Goal: Task Accomplishment & Management: Manage account settings

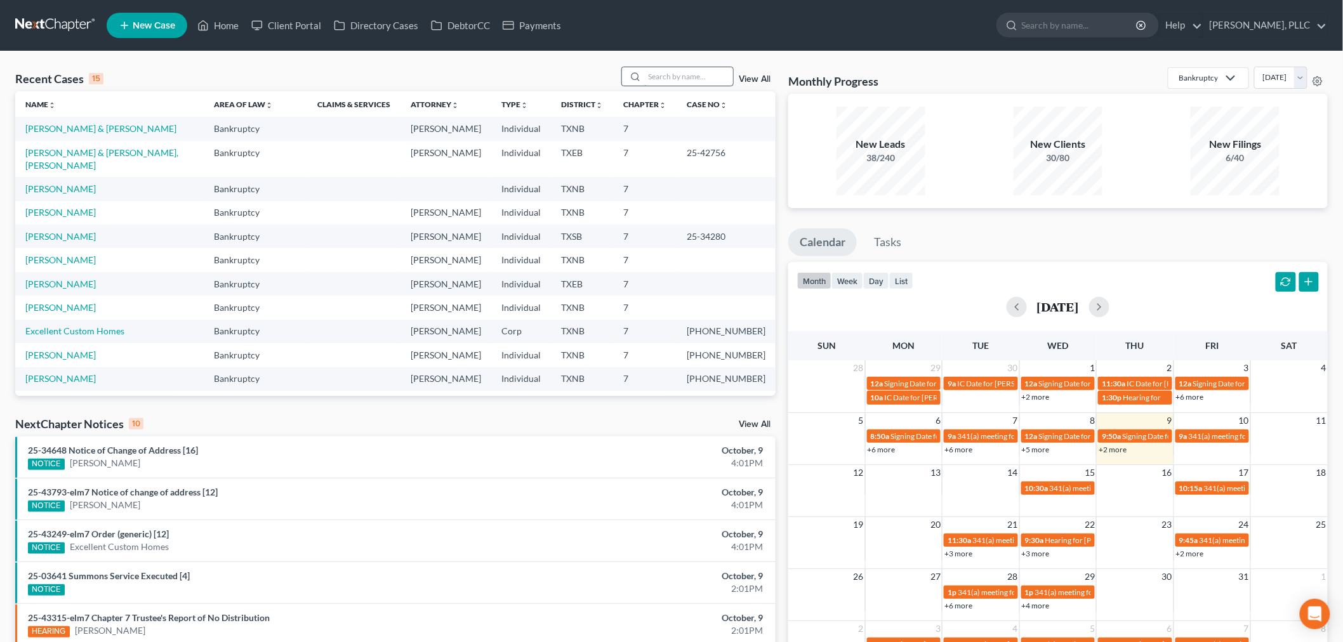
click at [672, 72] on input "search" at bounding box center [688, 76] width 89 height 18
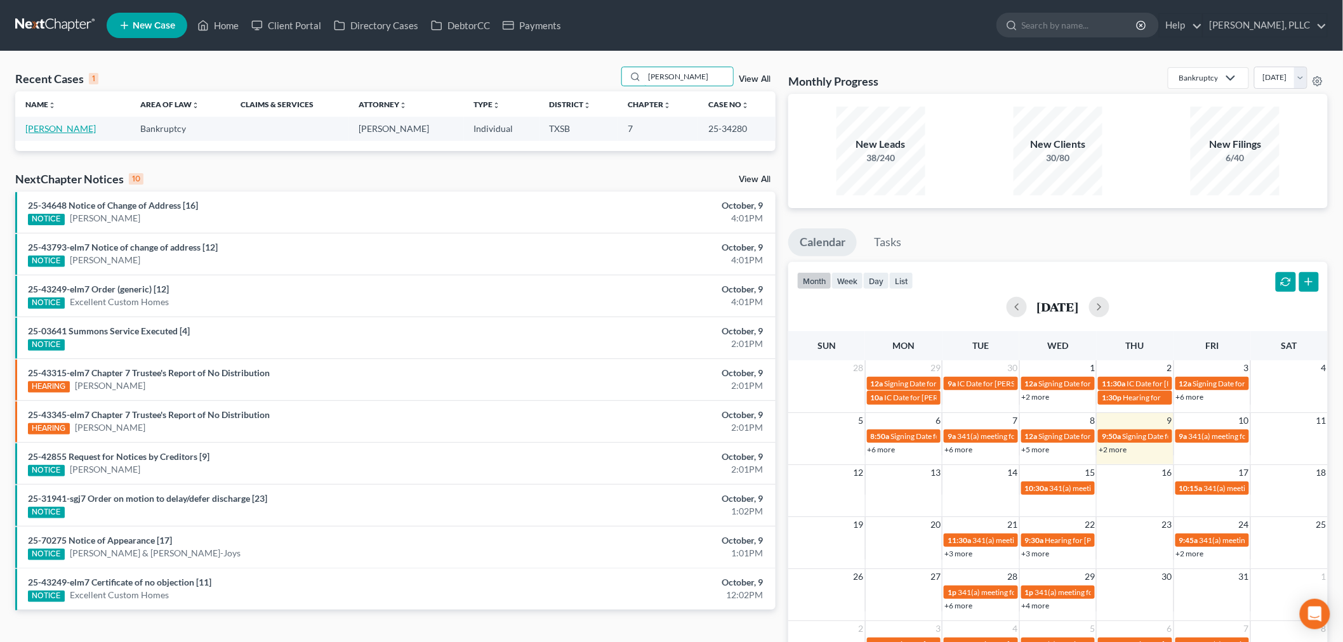
type input "[PERSON_NAME]"
click at [56, 128] on link "[PERSON_NAME]" at bounding box center [60, 128] width 70 height 11
select select "4"
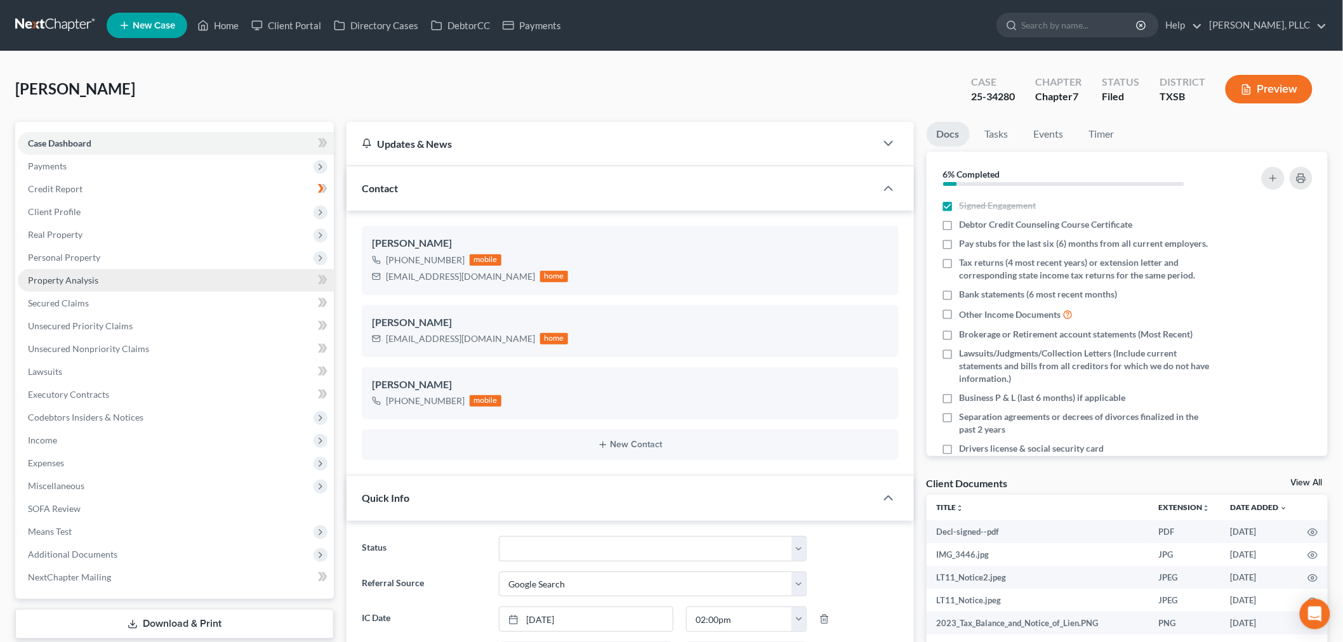
click at [91, 280] on span "Property Analysis" at bounding box center [63, 280] width 70 height 11
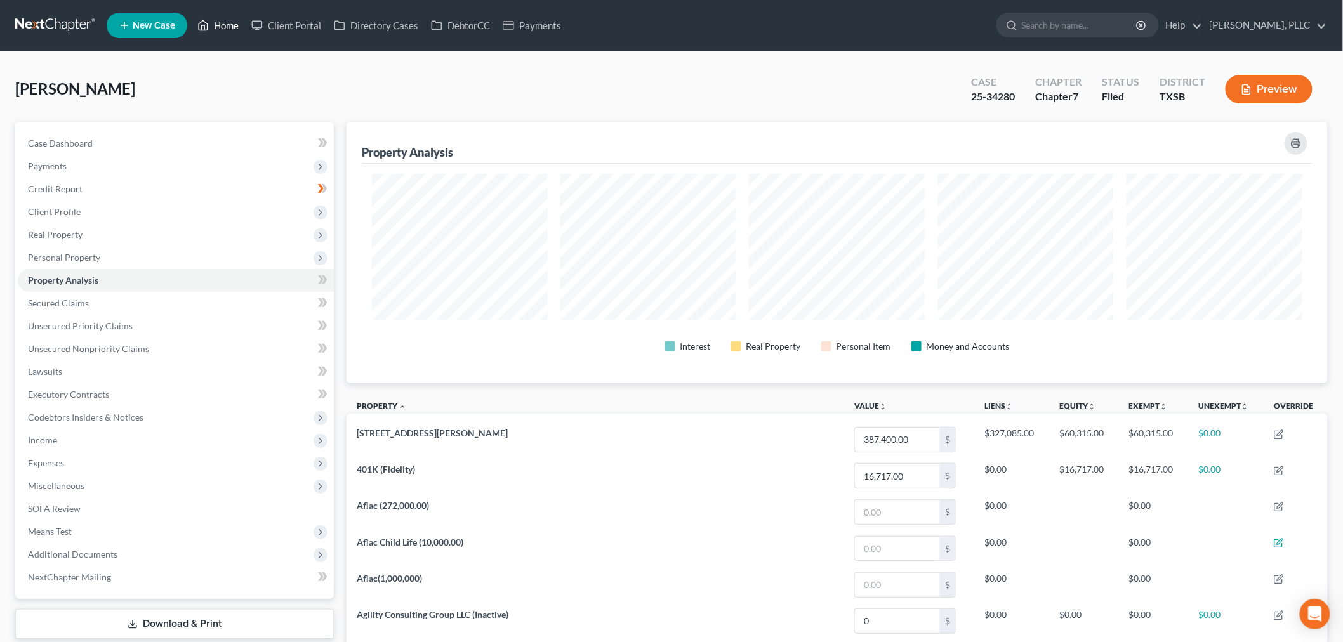
click at [222, 22] on link "Home" at bounding box center [218, 25] width 54 height 23
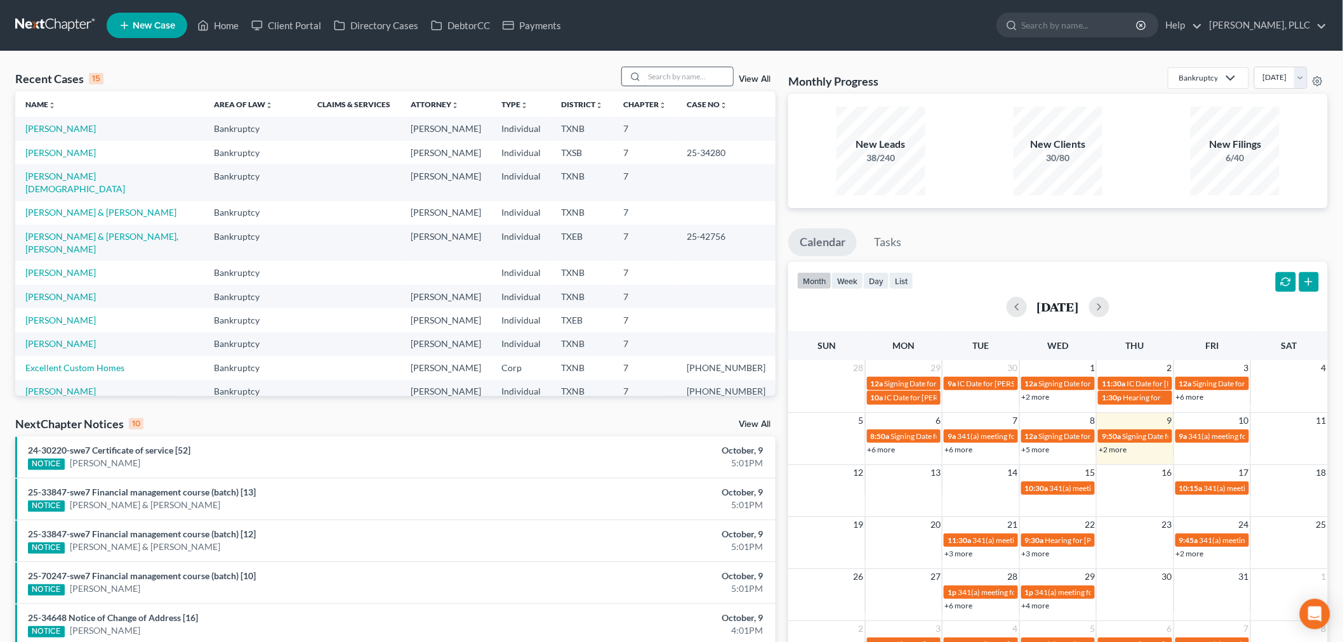
click at [677, 80] on input "search" at bounding box center [688, 76] width 89 height 18
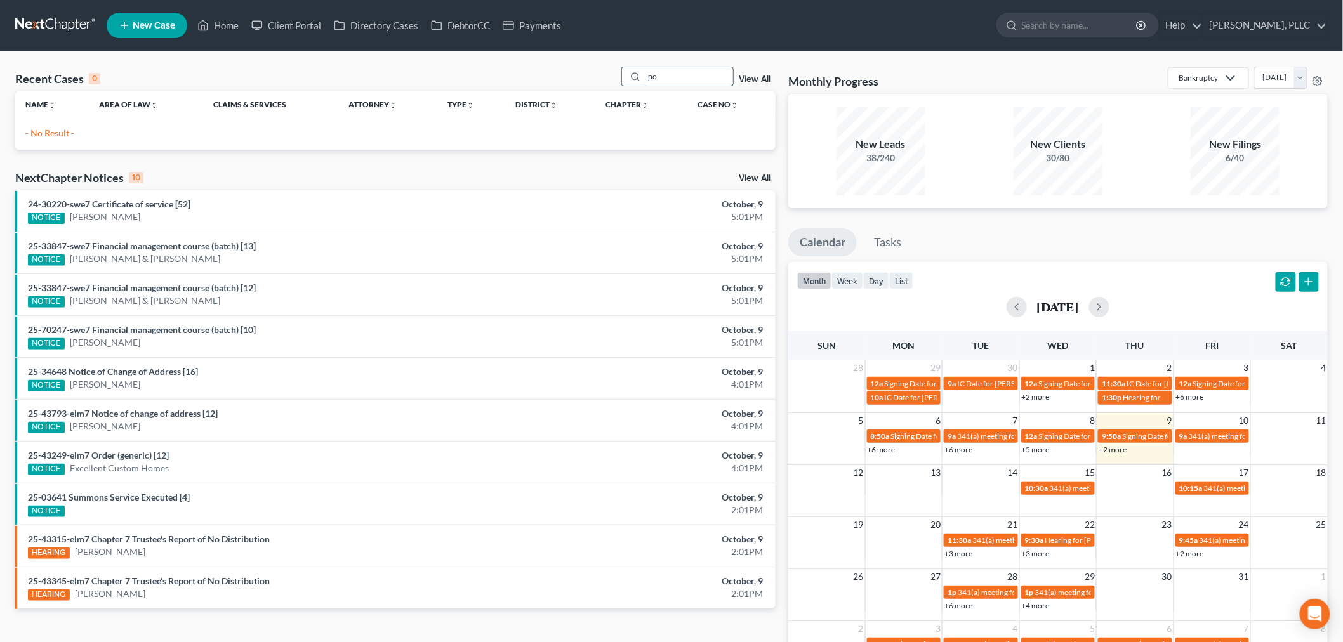
type input "p"
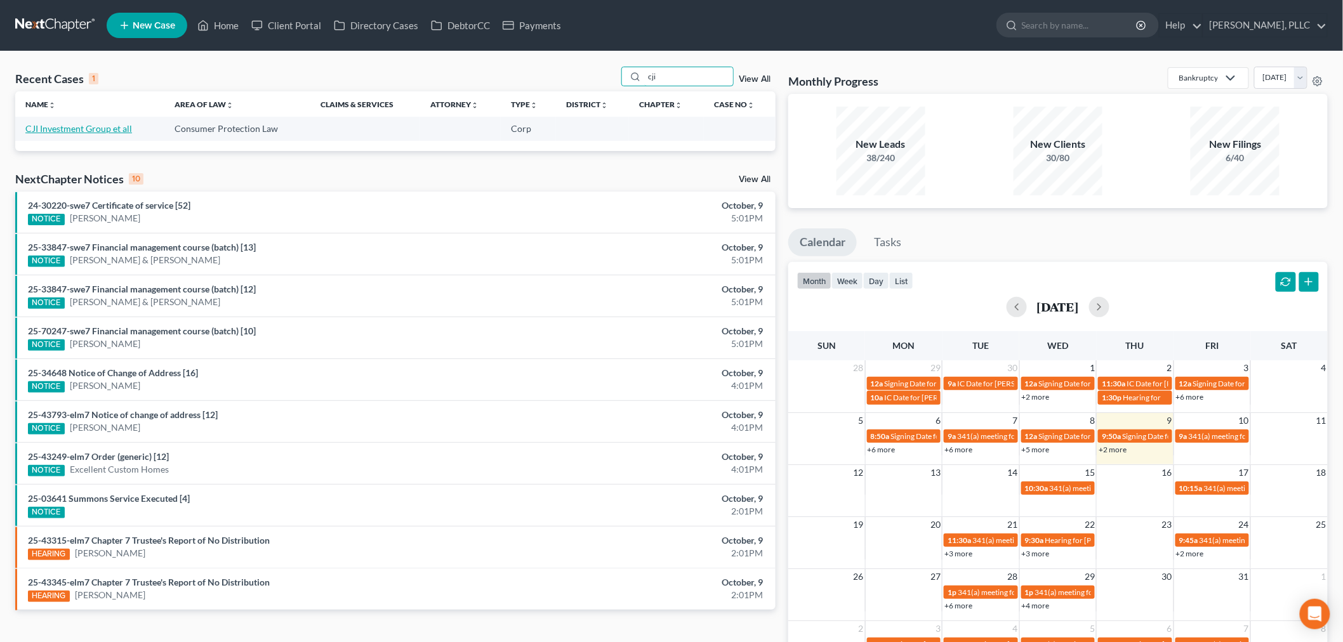
type input "cji"
click at [109, 128] on link "CJI Investment Group et all" at bounding box center [78, 128] width 107 height 11
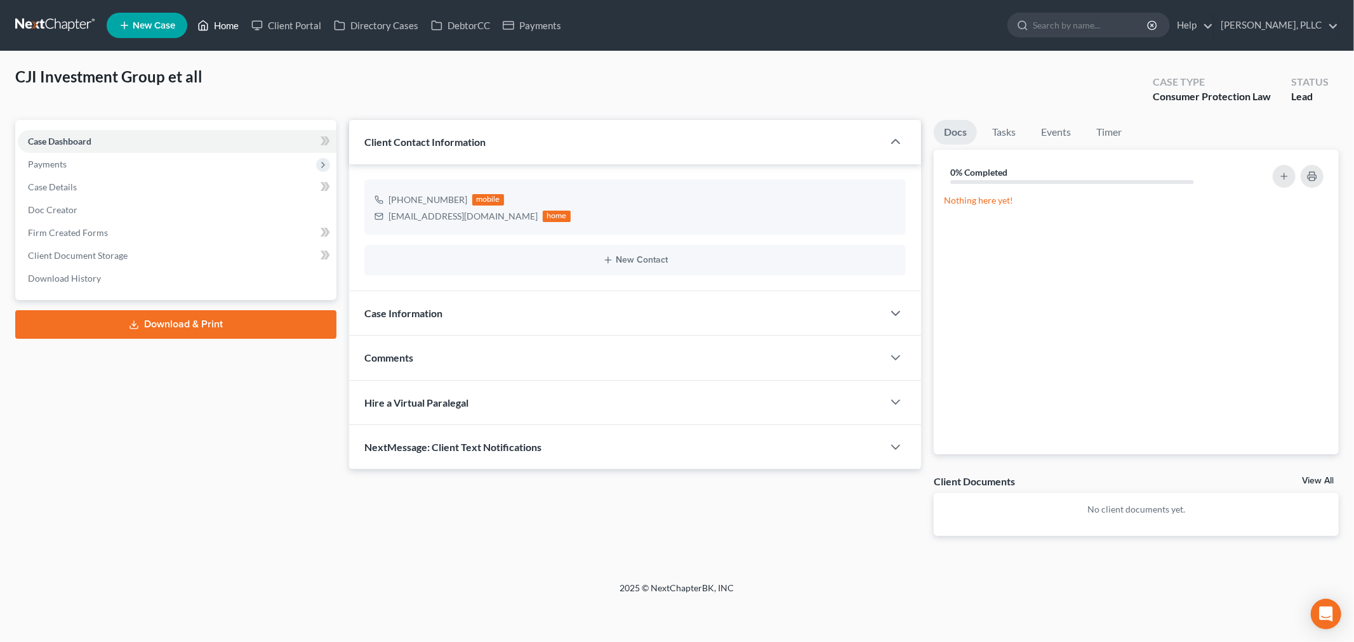
click at [230, 29] on link "Home" at bounding box center [218, 25] width 54 height 23
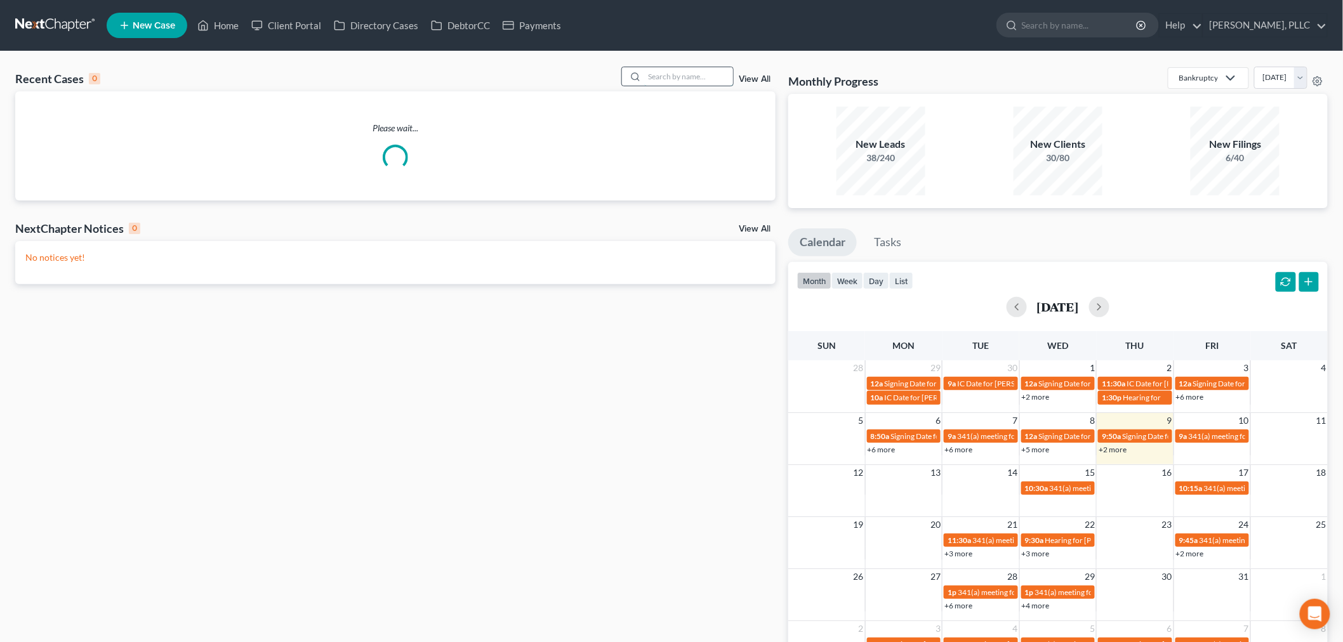
click at [693, 79] on input "search" at bounding box center [688, 76] width 89 height 18
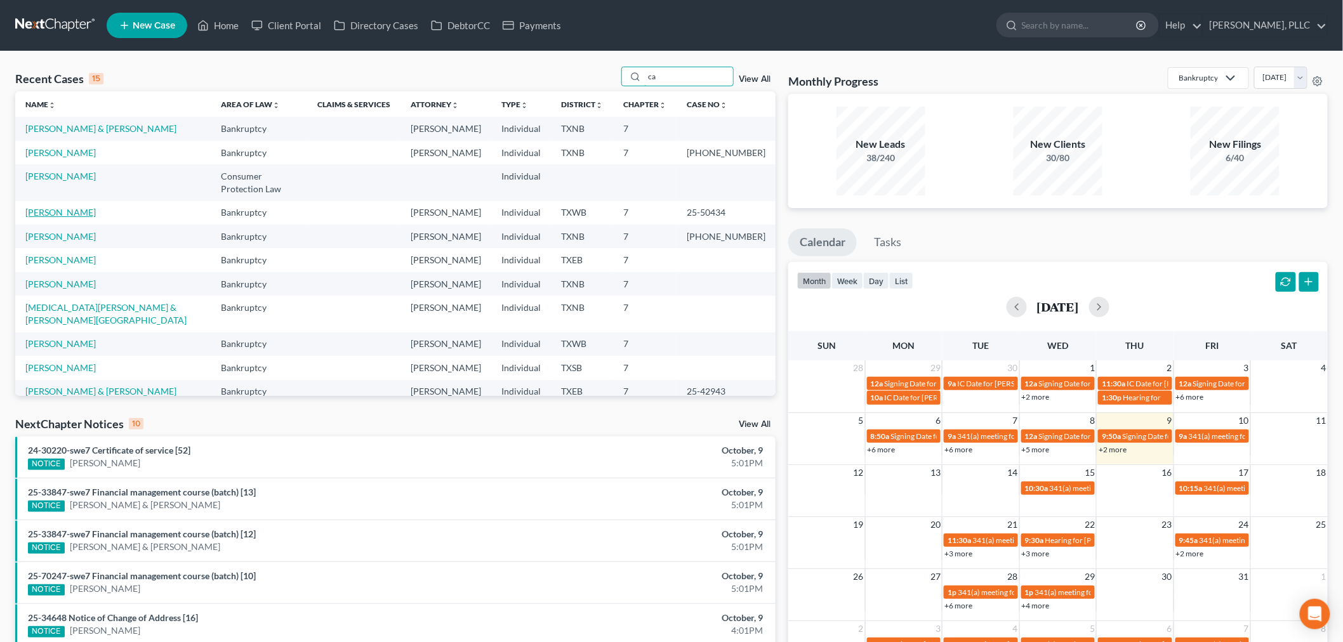
type input "ca"
click at [81, 207] on link "[PERSON_NAME]" at bounding box center [60, 212] width 70 height 11
select select "4"
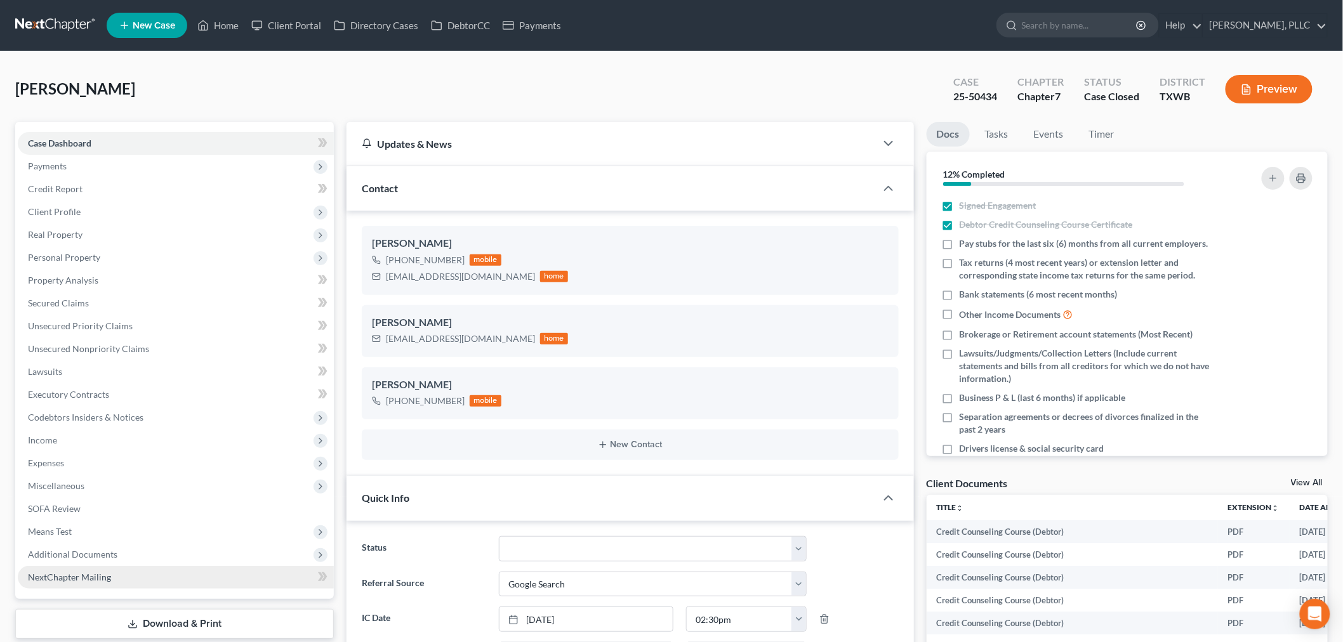
scroll to position [1233, 0]
click at [167, 557] on span "Additional Documents" at bounding box center [176, 554] width 316 height 23
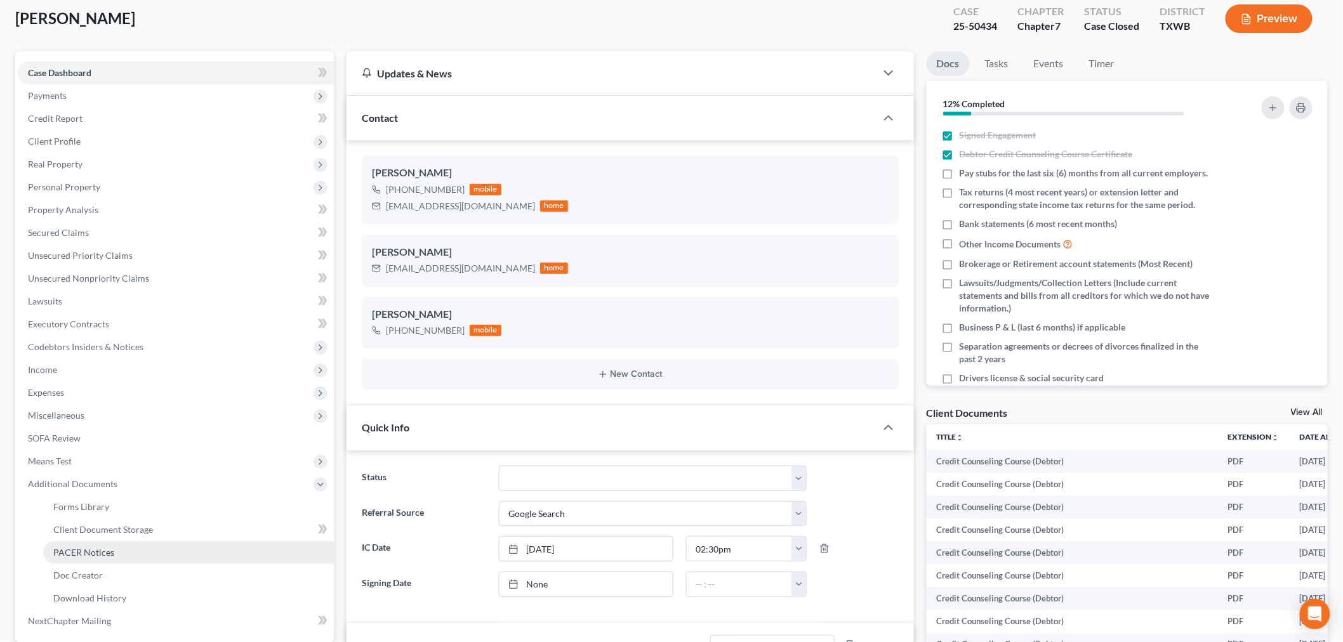
click at [164, 556] on link "PACER Notices" at bounding box center [188, 552] width 291 height 23
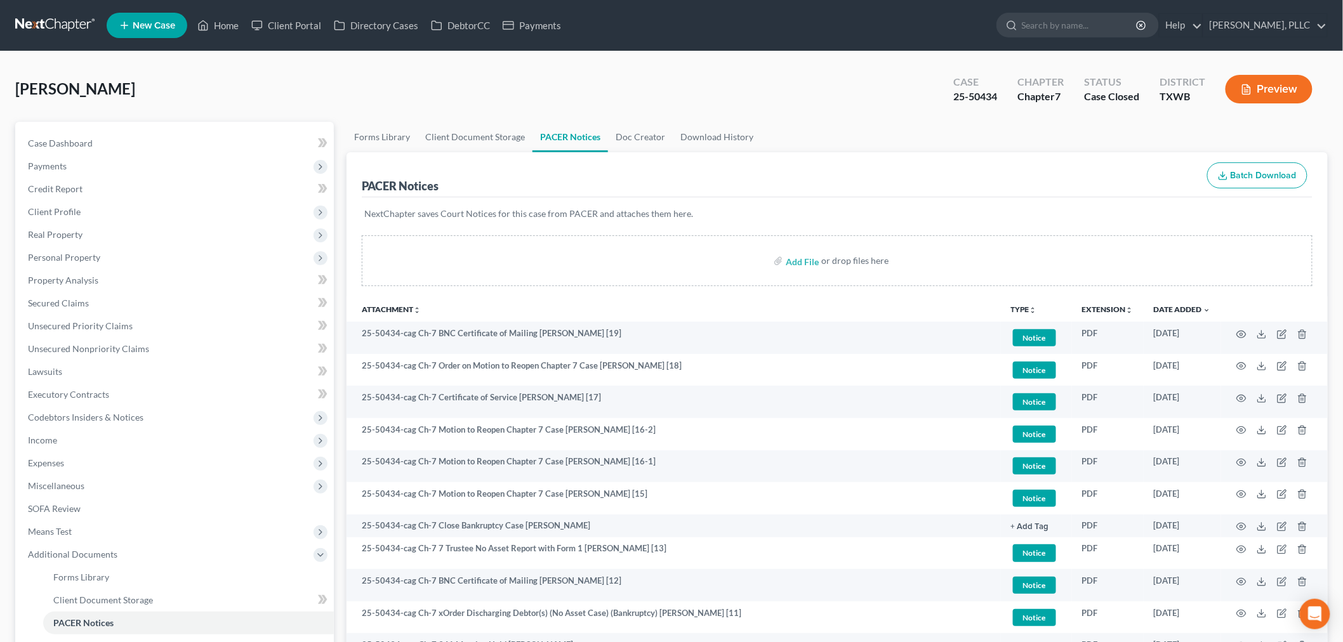
scroll to position [282, 0]
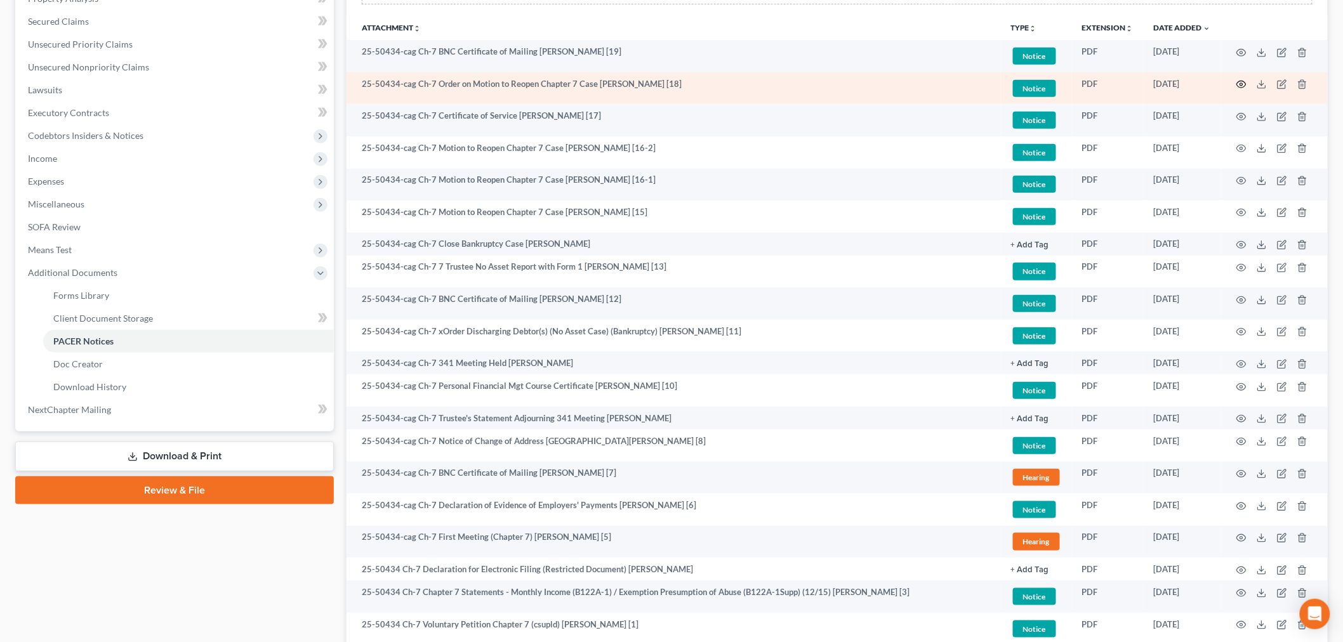
click at [1244, 83] on icon "button" at bounding box center [1242, 84] width 10 height 10
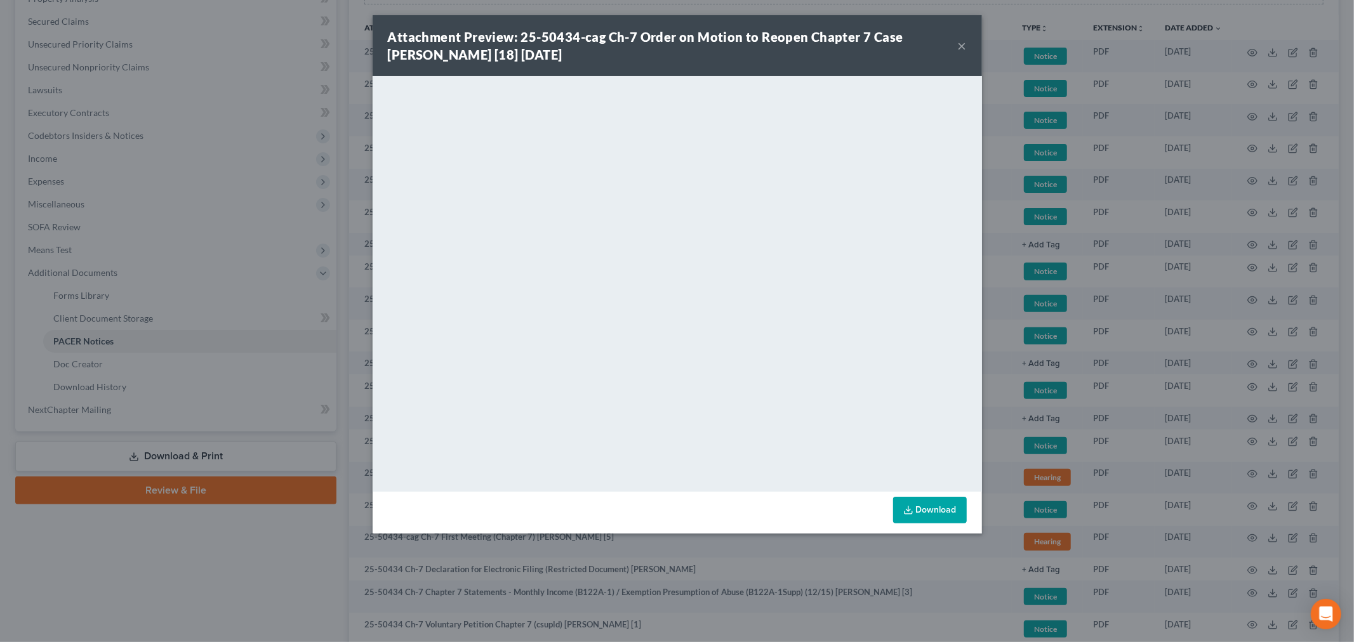
click at [961, 43] on button "×" at bounding box center [962, 45] width 9 height 15
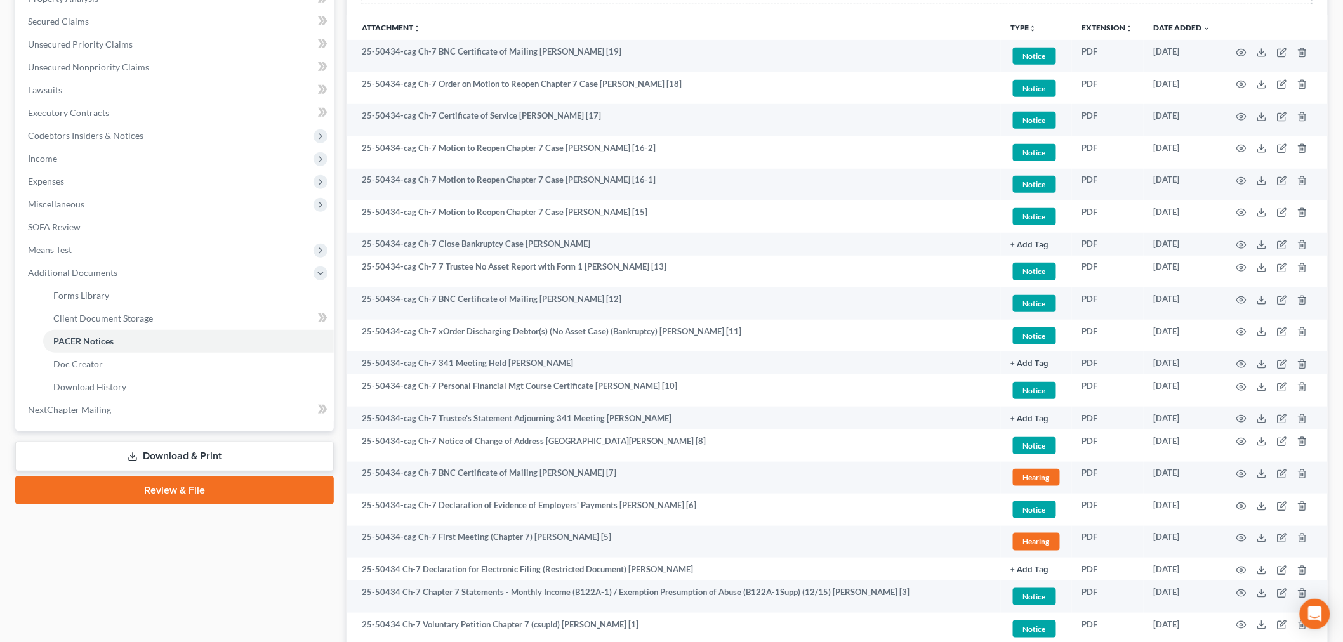
click at [276, 543] on div "Case Dashboard Payments Invoices Payments Payments Credit Report Client Profile" at bounding box center [174, 284] width 331 height 888
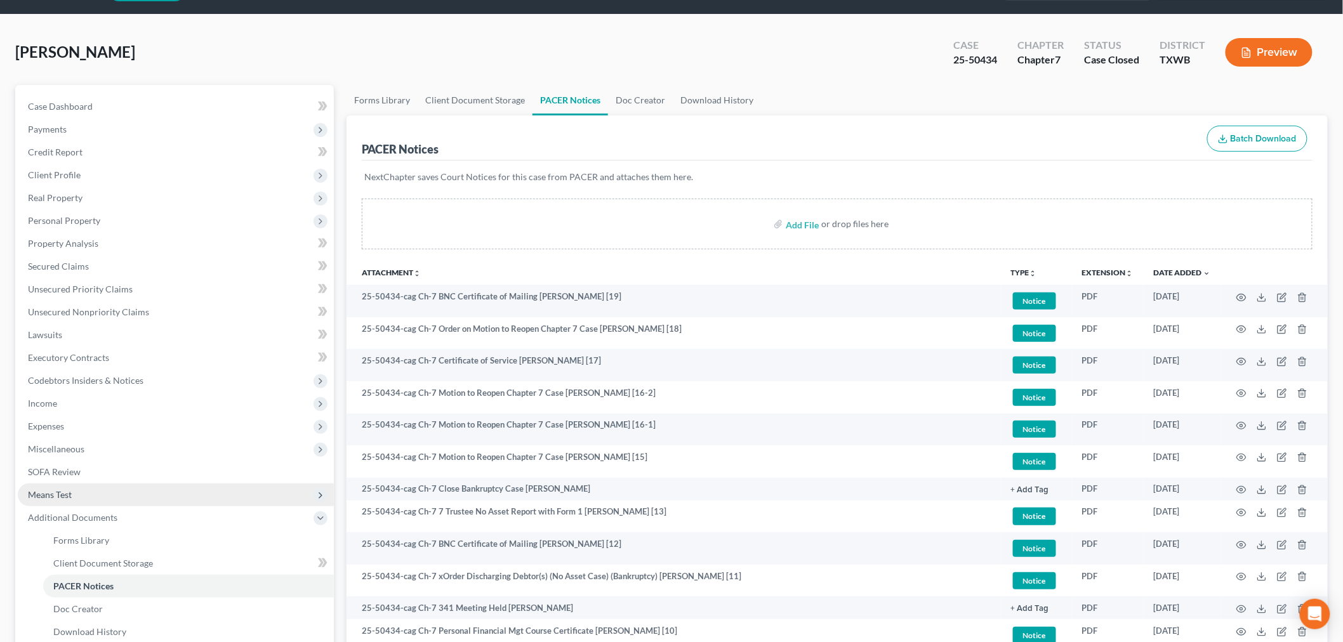
scroll to position [0, 0]
